Goal: Task Accomplishment & Management: Use online tool/utility

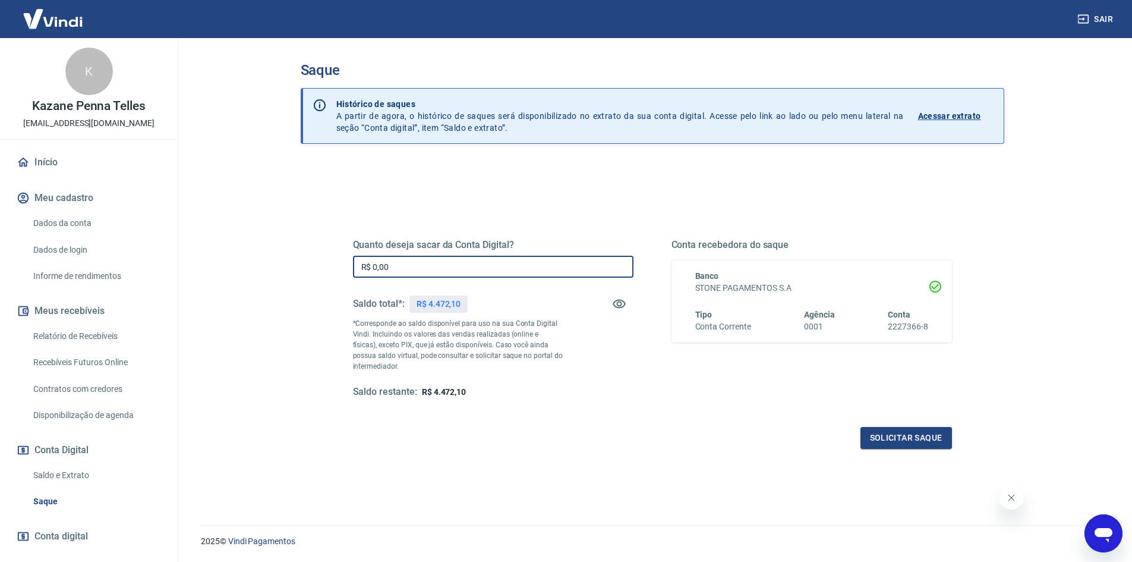
click at [497, 269] on input "R$ 0,00" at bounding box center [493, 267] width 280 height 22
type input "R$ 4.470,00"
drag, startPoint x: 898, startPoint y: 423, endPoint x: 899, endPoint y: 442, distance: 19.1
click at [898, 424] on div "Quanto deseja sacar da Conta Digital? R$ 4.470,00 ​ Saldo total*: R$ 4.472,10 *…" at bounding box center [652, 329] width 599 height 238
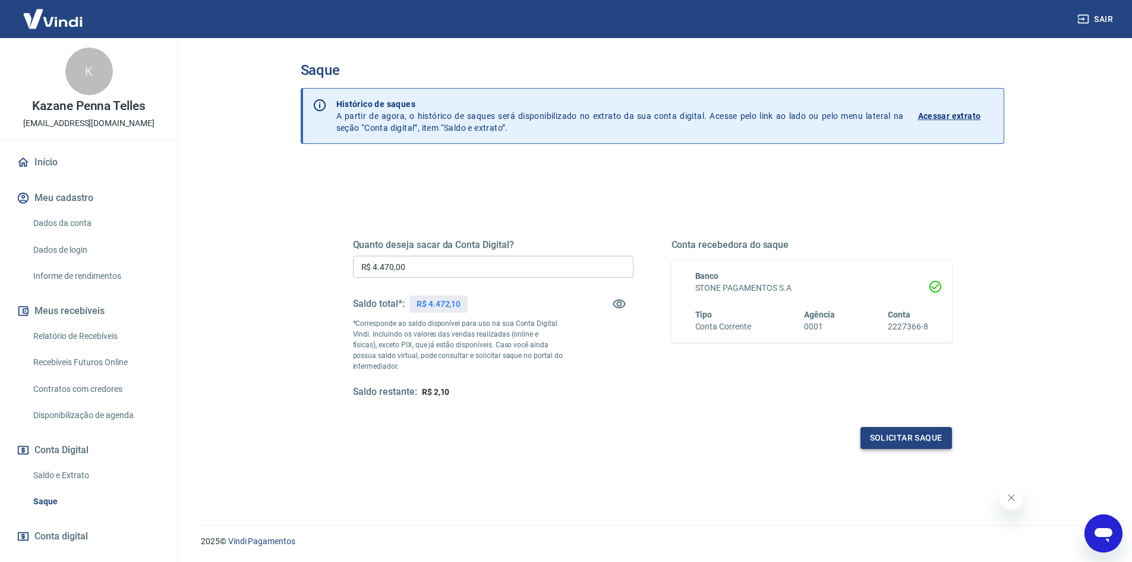
click at [900, 442] on button "Solicitar saque" at bounding box center [906, 438] width 92 height 22
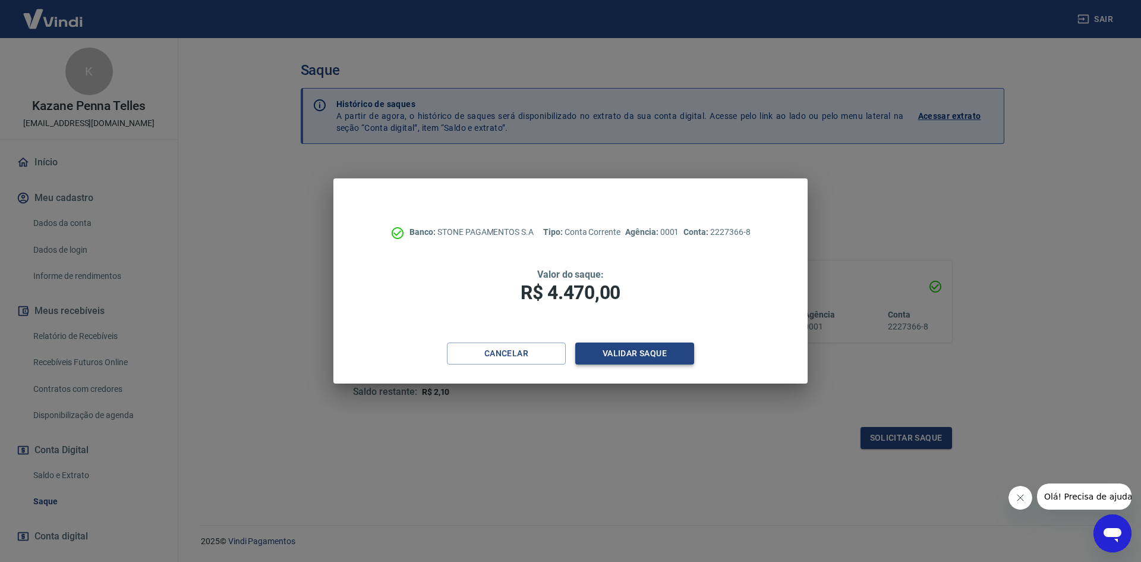
click at [636, 349] on button "Validar saque" at bounding box center [634, 353] width 119 height 22
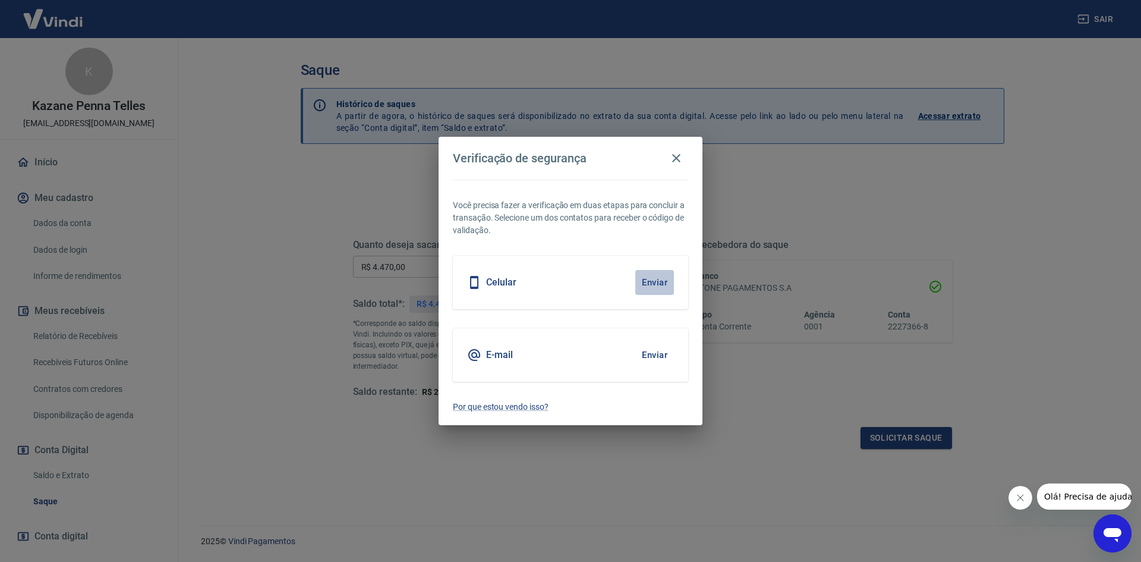
click at [646, 284] on button "Enviar" at bounding box center [654, 282] width 39 height 25
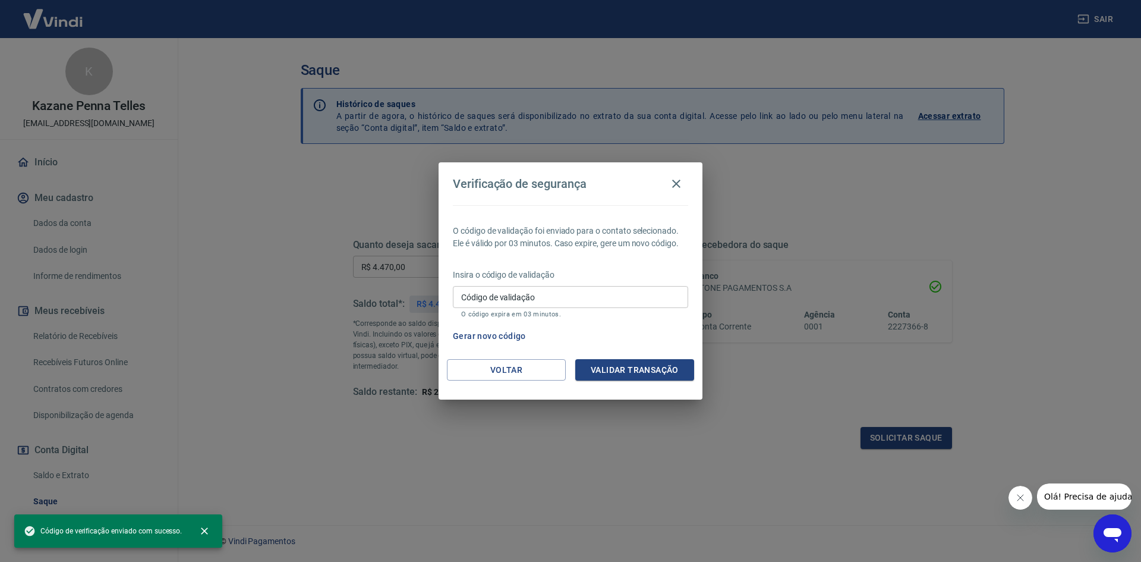
click at [551, 298] on input "Código de validação" at bounding box center [570, 297] width 235 height 22
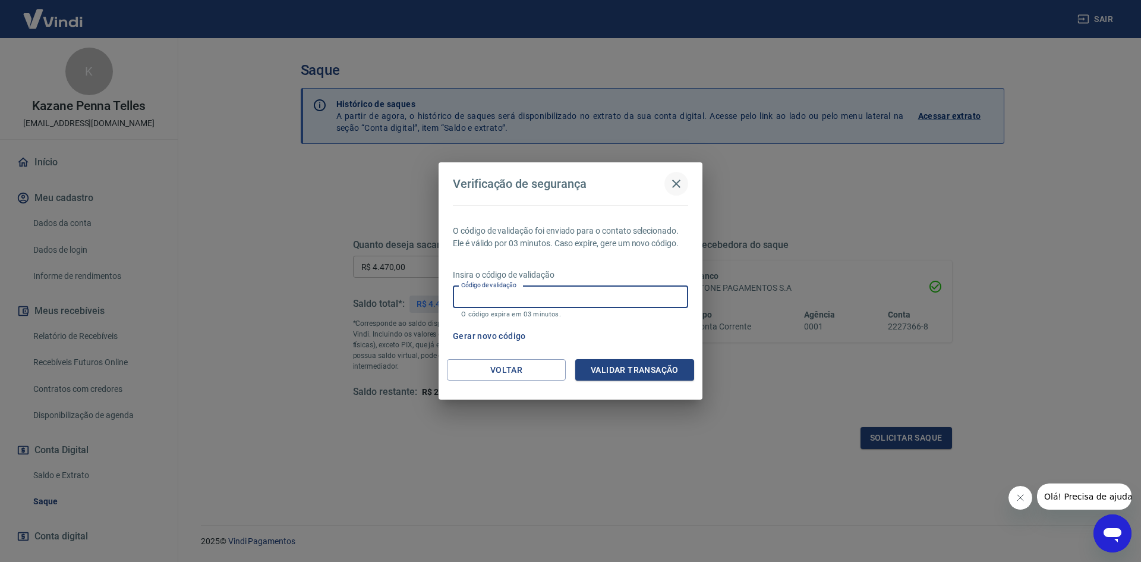
click at [677, 184] on icon "button" at bounding box center [676, 183] width 8 height 8
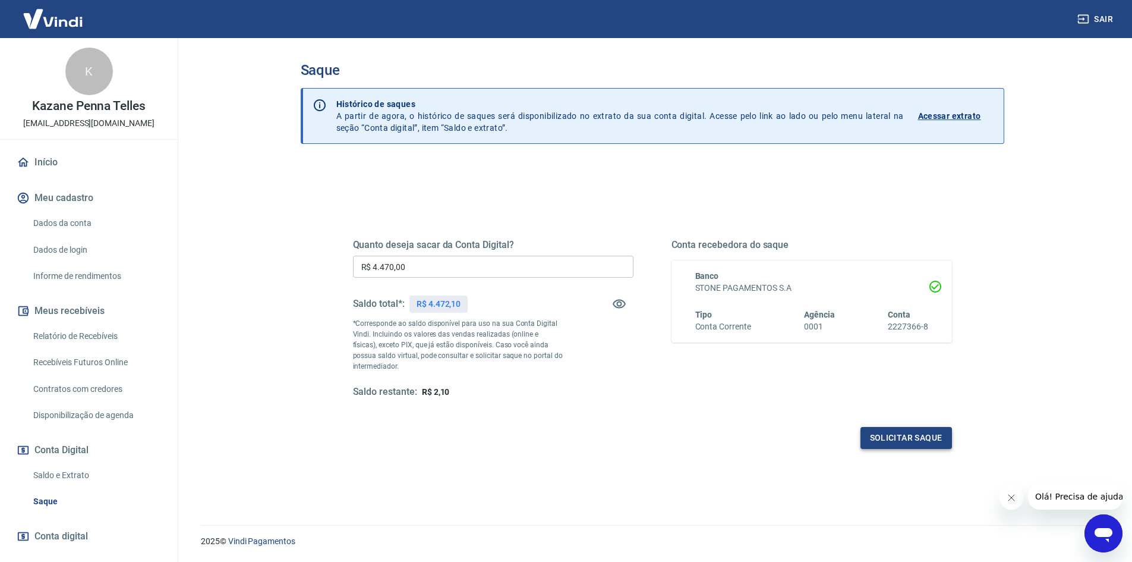
click at [883, 434] on button "Solicitar saque" at bounding box center [906, 438] width 92 height 22
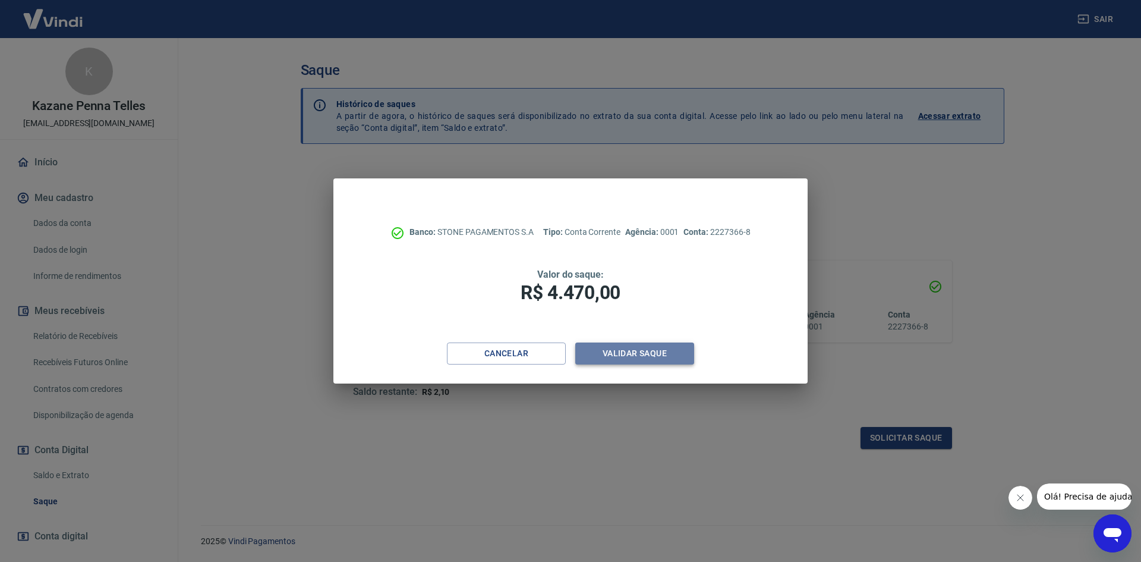
click at [628, 358] on button "Validar saque" at bounding box center [634, 353] width 119 height 22
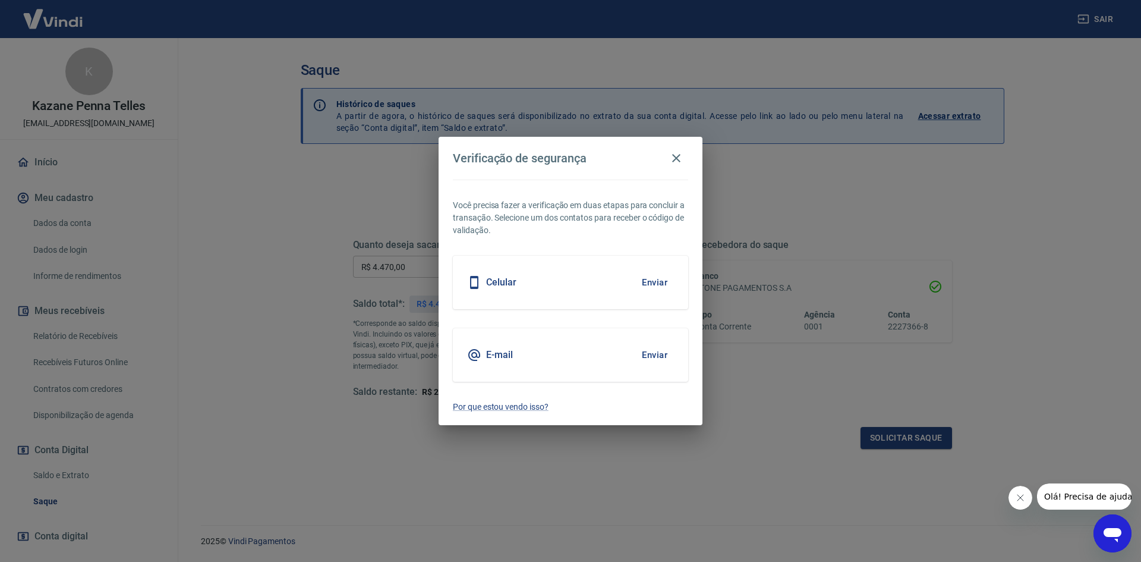
click at [664, 360] on button "Enviar" at bounding box center [654, 354] width 39 height 25
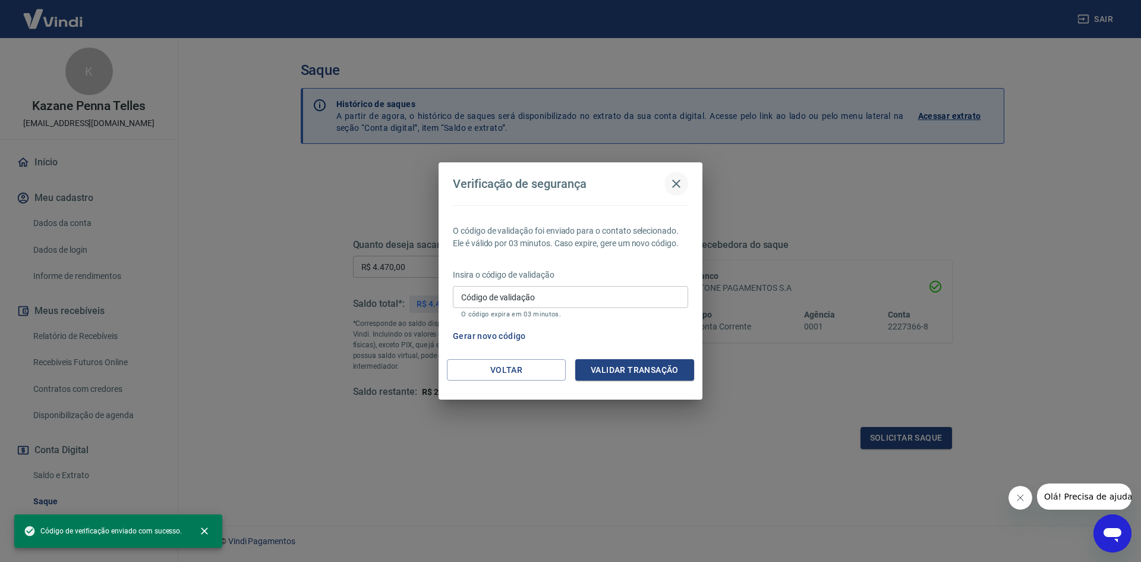
click at [673, 181] on icon "button" at bounding box center [676, 183] width 14 height 14
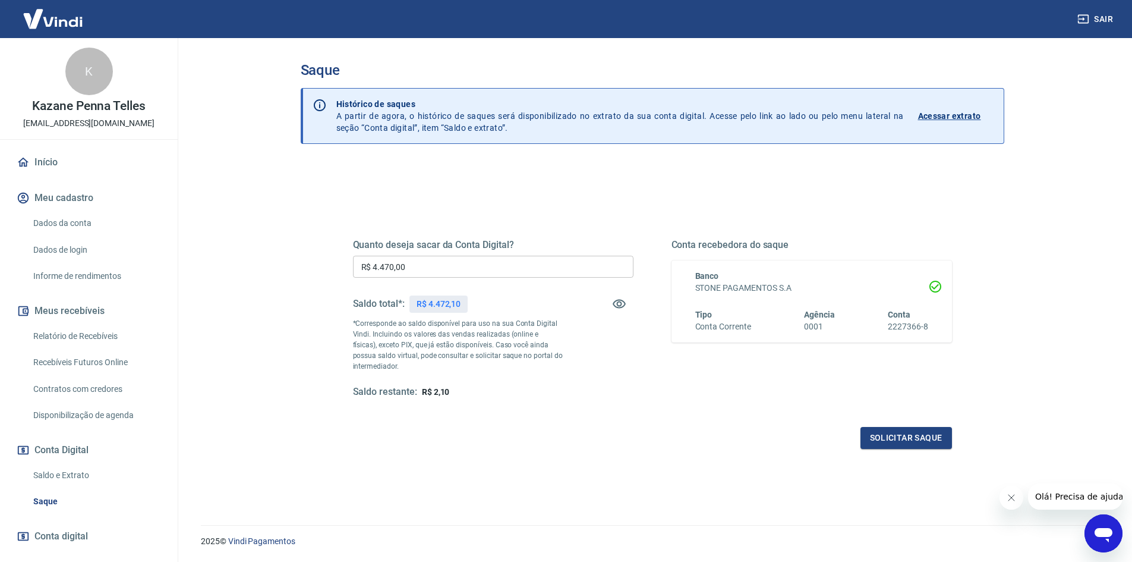
click at [1111, 530] on icon "Abrir janela de mensagens" at bounding box center [1104, 535] width 18 height 14
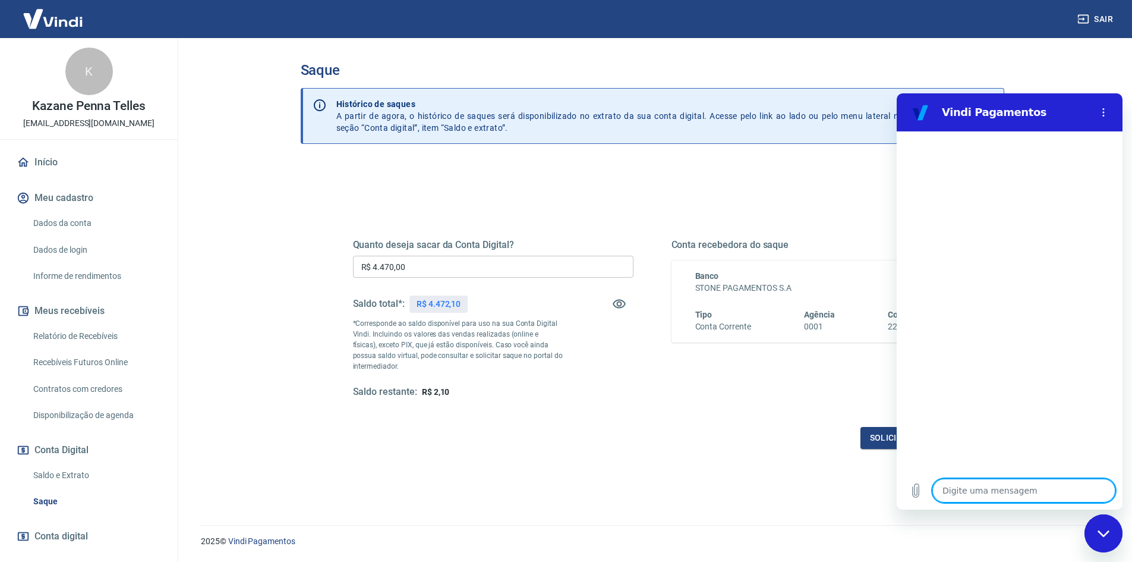
click at [694, 195] on div "Quanto deseja sacar da Conta Digital? R$ 4.470,00 ​ Saldo total*: R$ 4.472,10 *…" at bounding box center [652, 325] width 627 height 276
click at [744, 185] on div "Quanto deseja sacar da Conta Digital? R$ 4.470,00 ​ Saldo total*: R$ 4.472,10 *…" at bounding box center [653, 380] width 704 height 434
